Goal: Information Seeking & Learning: Learn about a topic

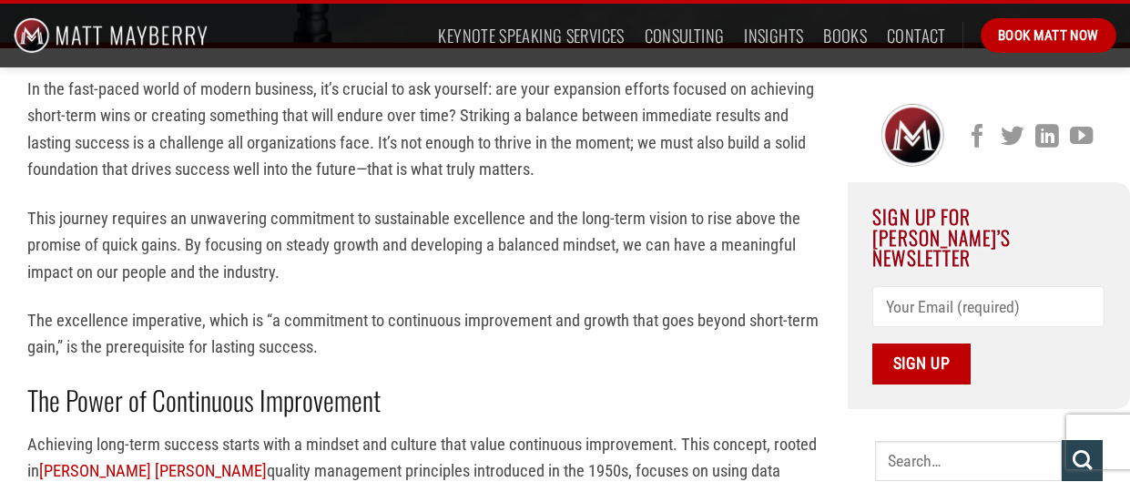
scroll to position [486, 0]
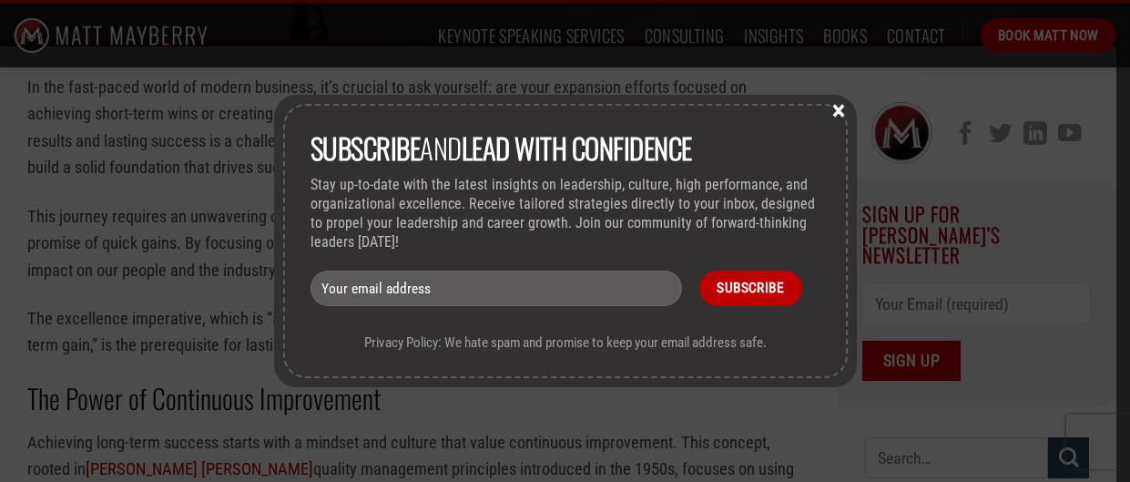
click at [838, 111] on button "×" at bounding box center [838, 109] width 27 height 16
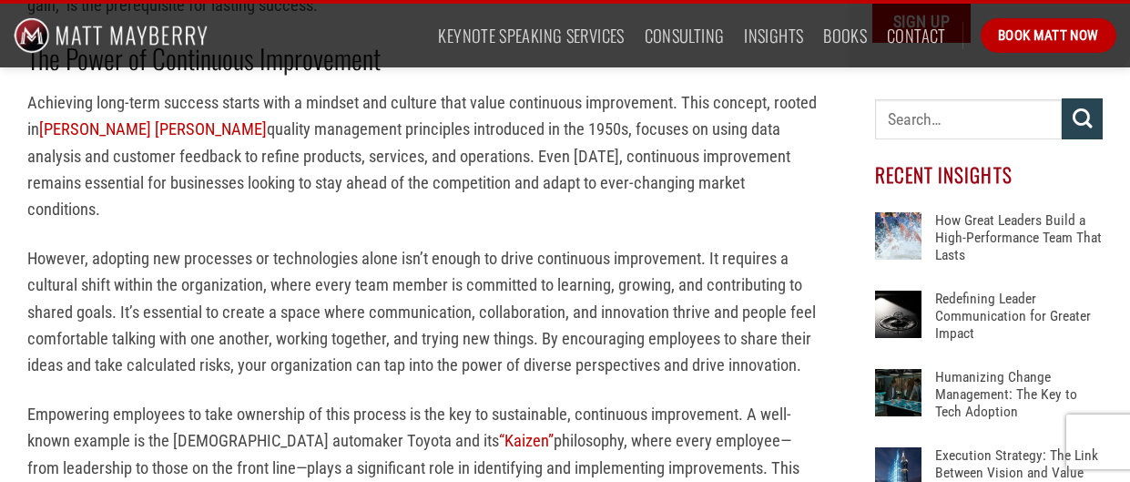
scroll to position [1789, 0]
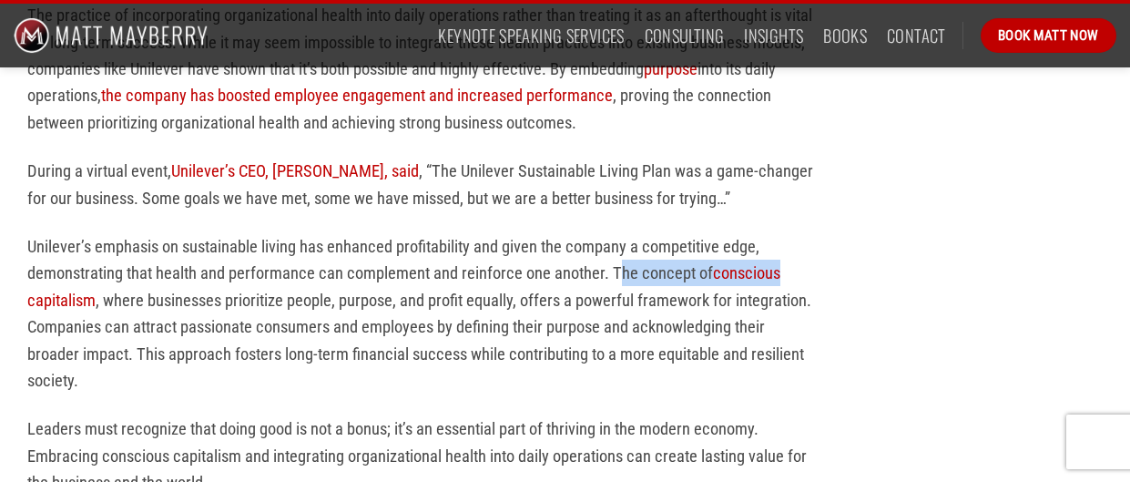
drag, startPoint x: 617, startPoint y: 247, endPoint x: 783, endPoint y: 247, distance: 165.7
click at [783, 247] on p "Unilever’s emphasis on sustainable living has enhanced profitability and given …" at bounding box center [423, 313] width 793 height 161
copy p "he concept of conscious"
click at [607, 315] on p "Unilever’s emphasis on sustainable living has enhanced profitability and given …" at bounding box center [423, 313] width 793 height 161
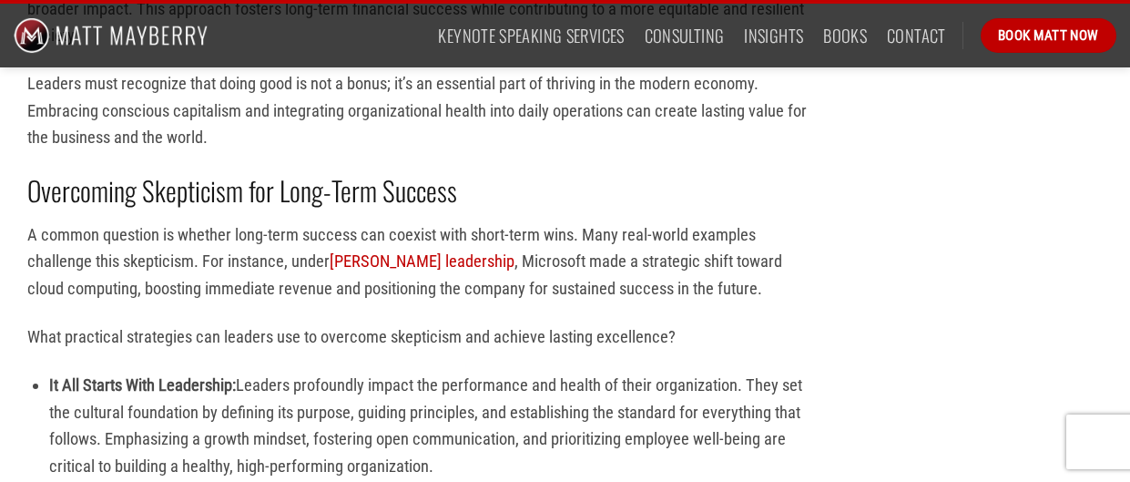
scroll to position [2128, 0]
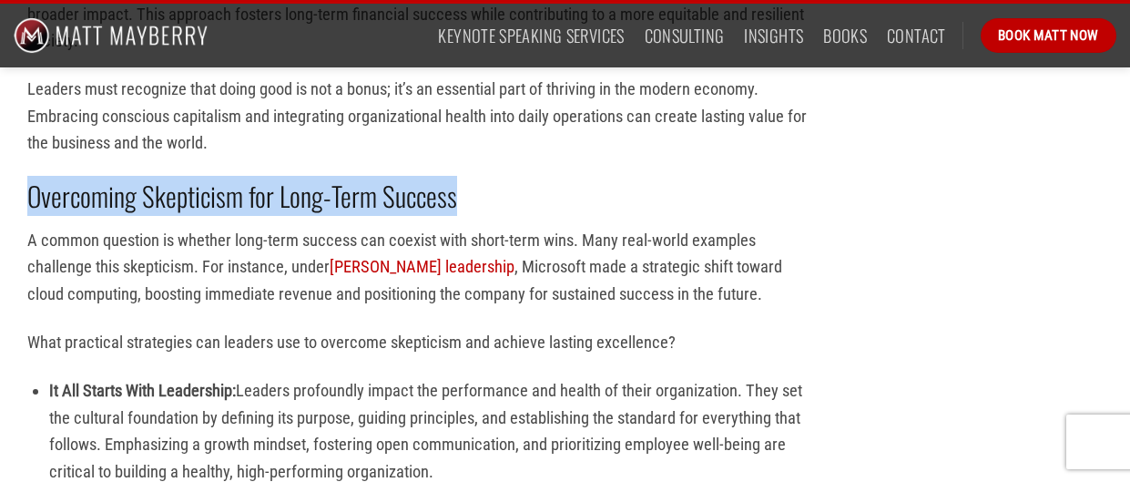
drag, startPoint x: 30, startPoint y: 145, endPoint x: 458, endPoint y: 135, distance: 428.1
click at [458, 178] on h2 "Overcoming Skepticism for Long-Term Success" at bounding box center [423, 195] width 793 height 35
copy strong "Overcoming Skepticism for Long-Term Success"
